Goal: Navigation & Orientation: Go to known website

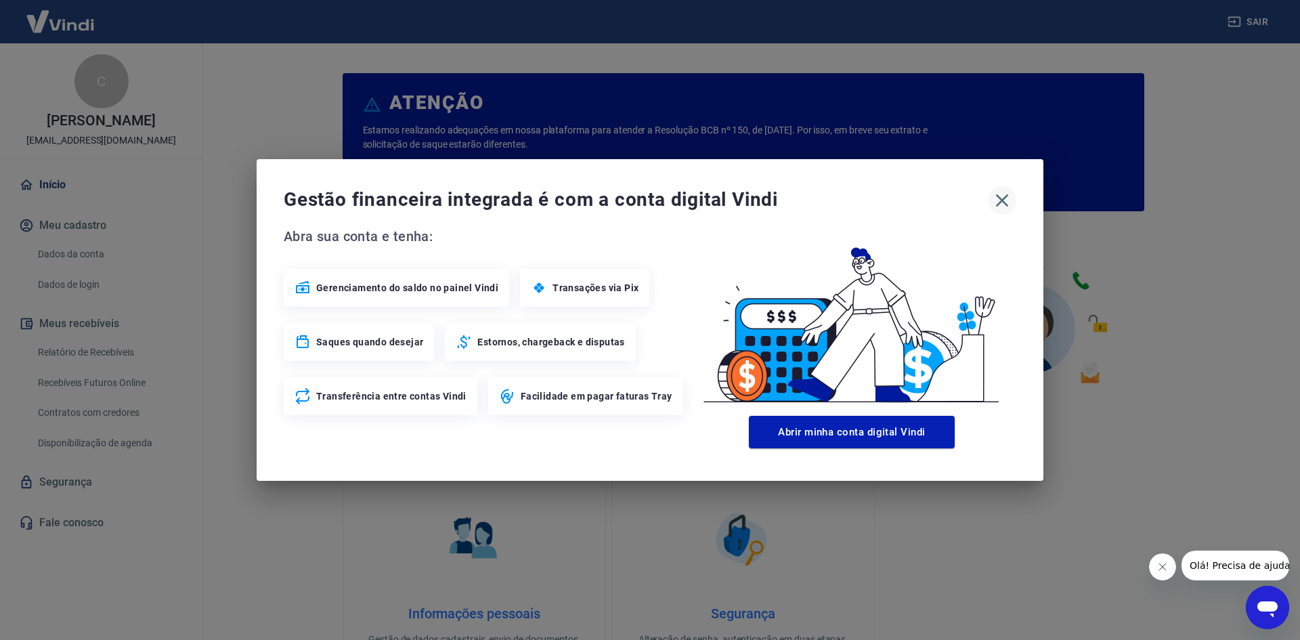
click at [1006, 206] on icon "button" at bounding box center [1002, 201] width 22 height 22
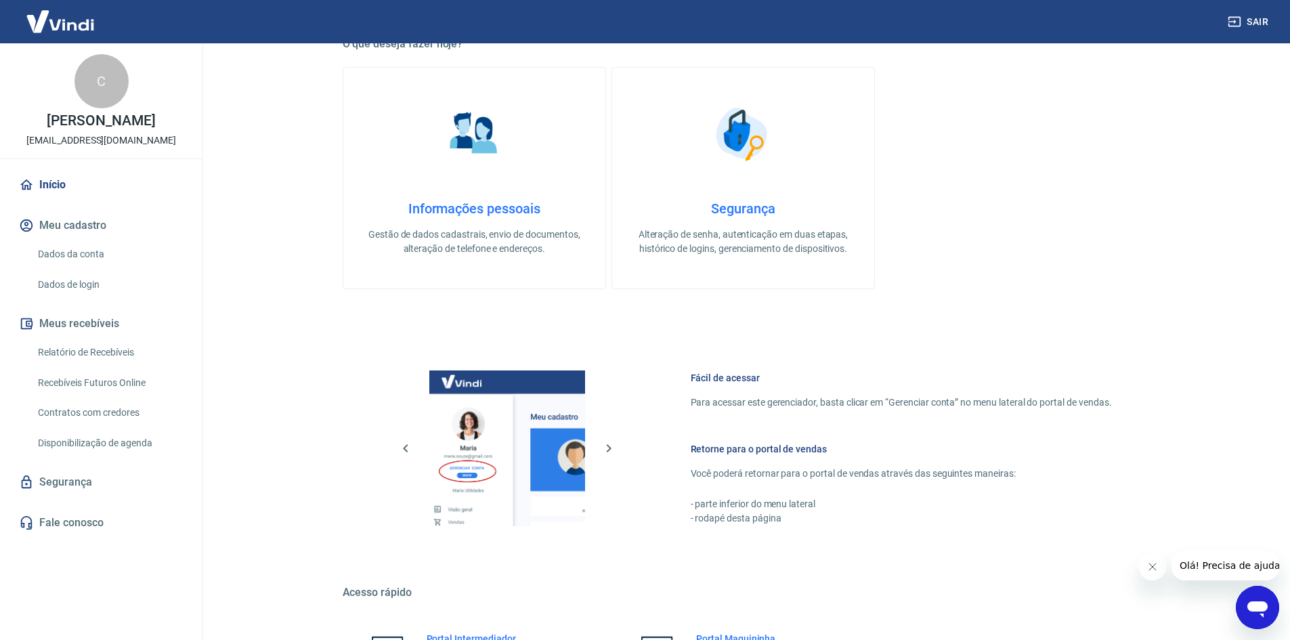
scroll to position [556, 0]
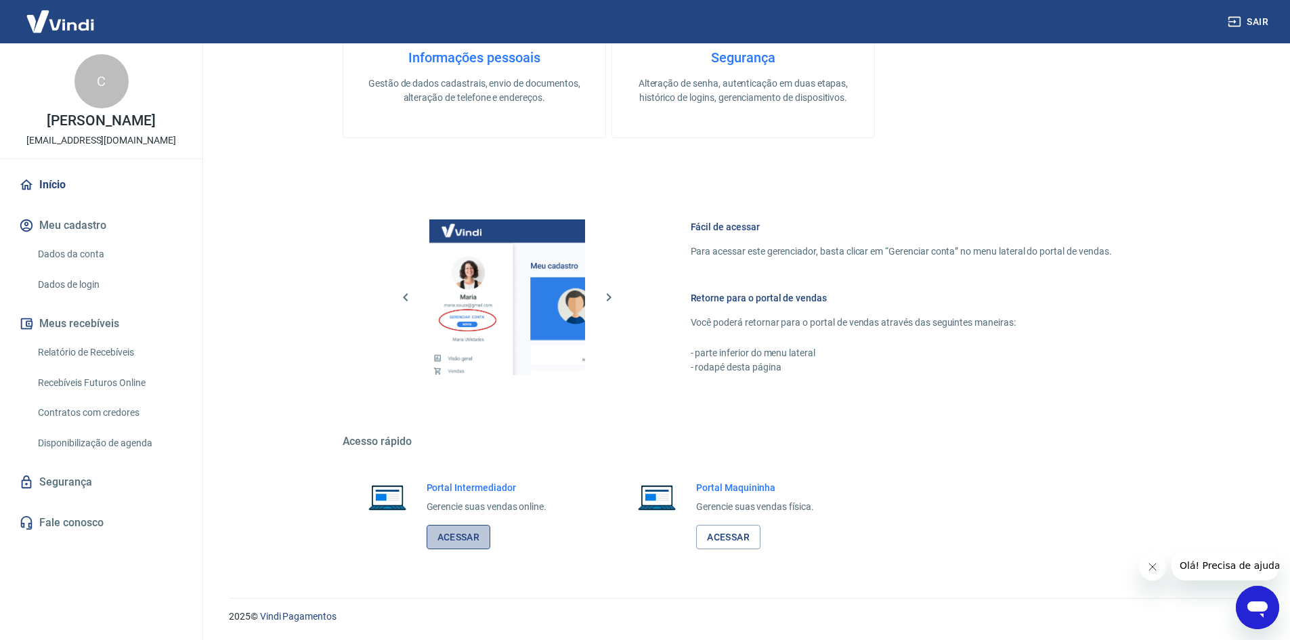
click at [465, 537] on link "Acessar" at bounding box center [459, 537] width 64 height 25
